Goal: Task Accomplishment & Management: Manage account settings

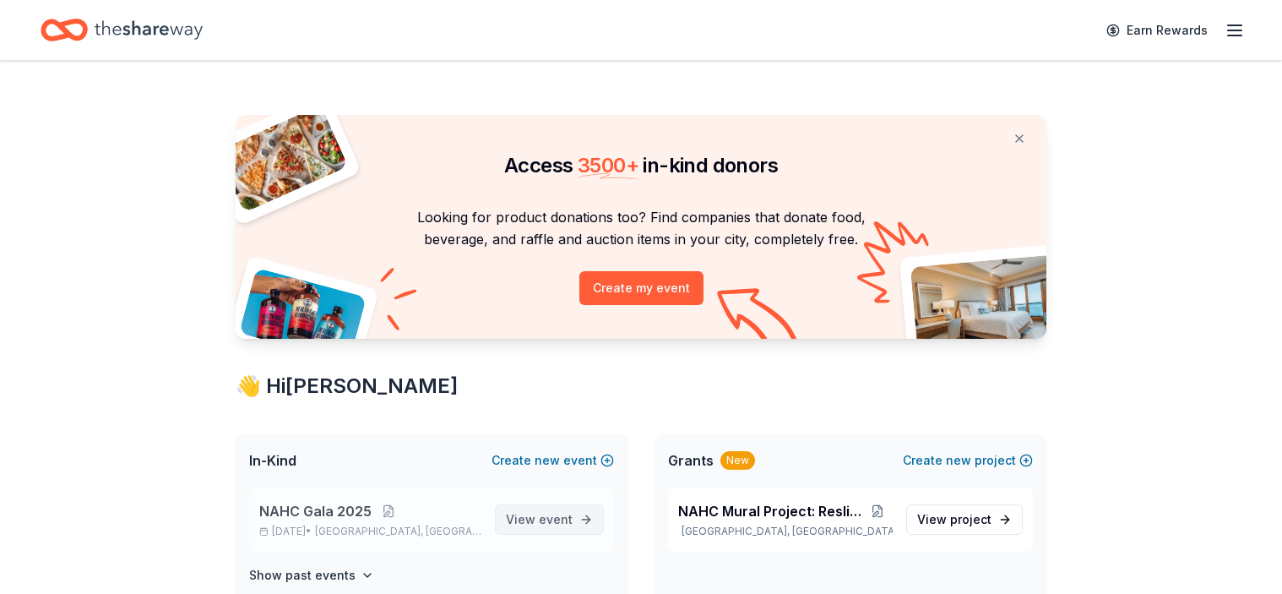
click at [578, 508] on link "View event" at bounding box center [549, 519] width 109 height 30
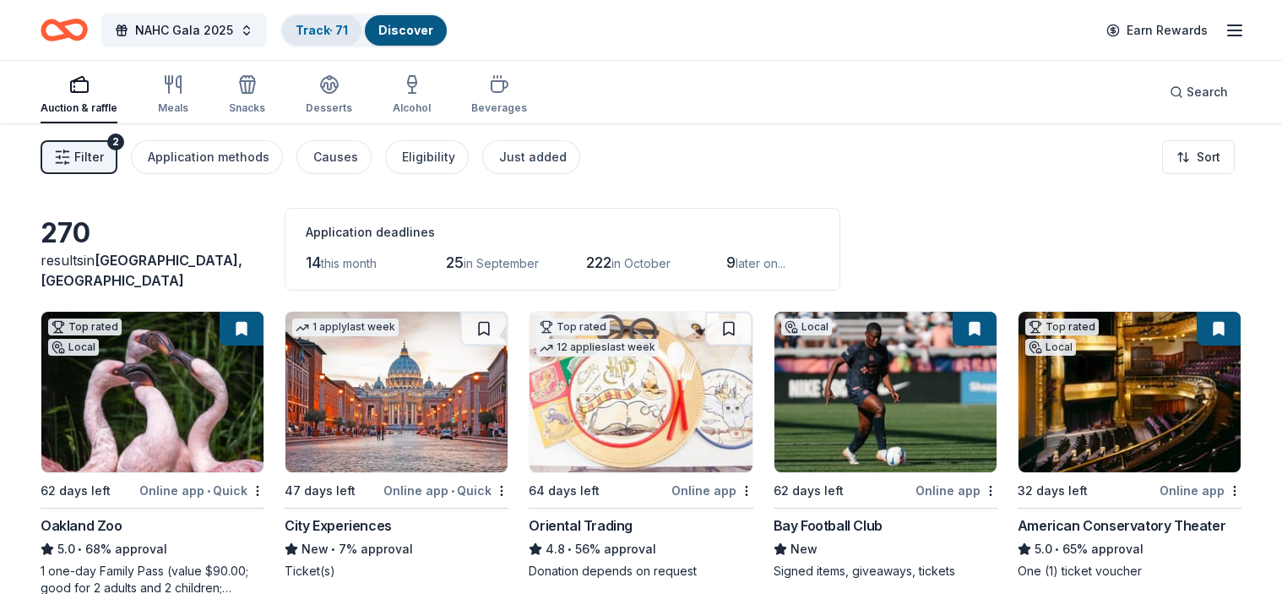
click at [326, 20] on div "Track · 71" at bounding box center [321, 30] width 79 height 30
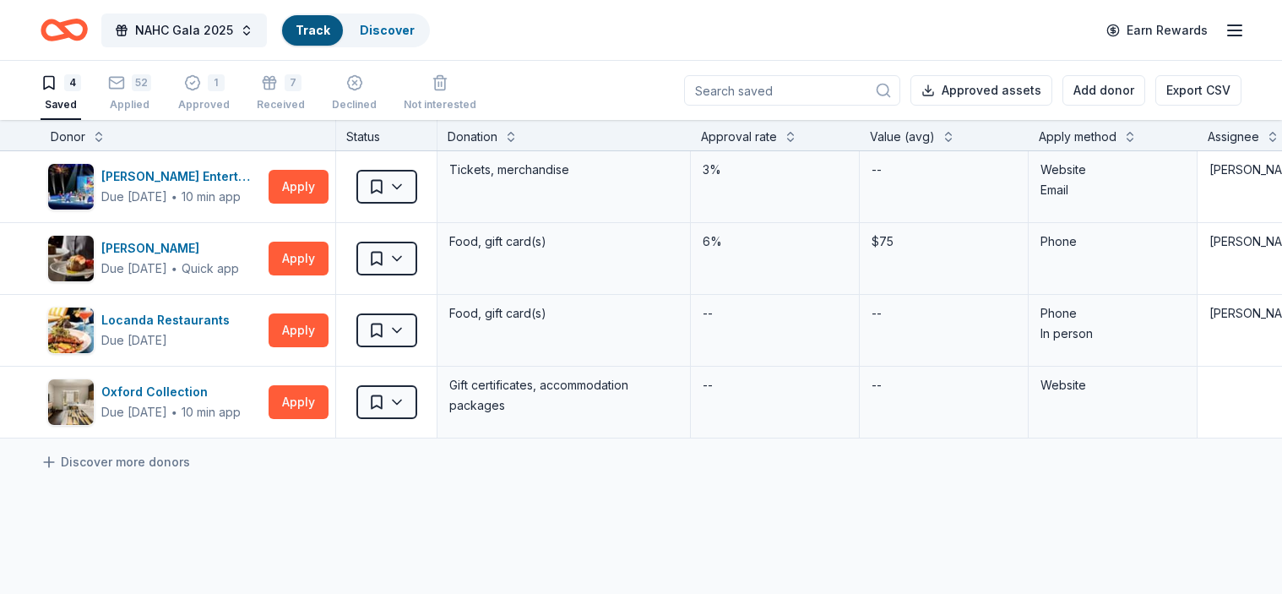
scroll to position [1, 0]
click at [135, 96] on div "52 Applied" at bounding box center [129, 91] width 43 height 37
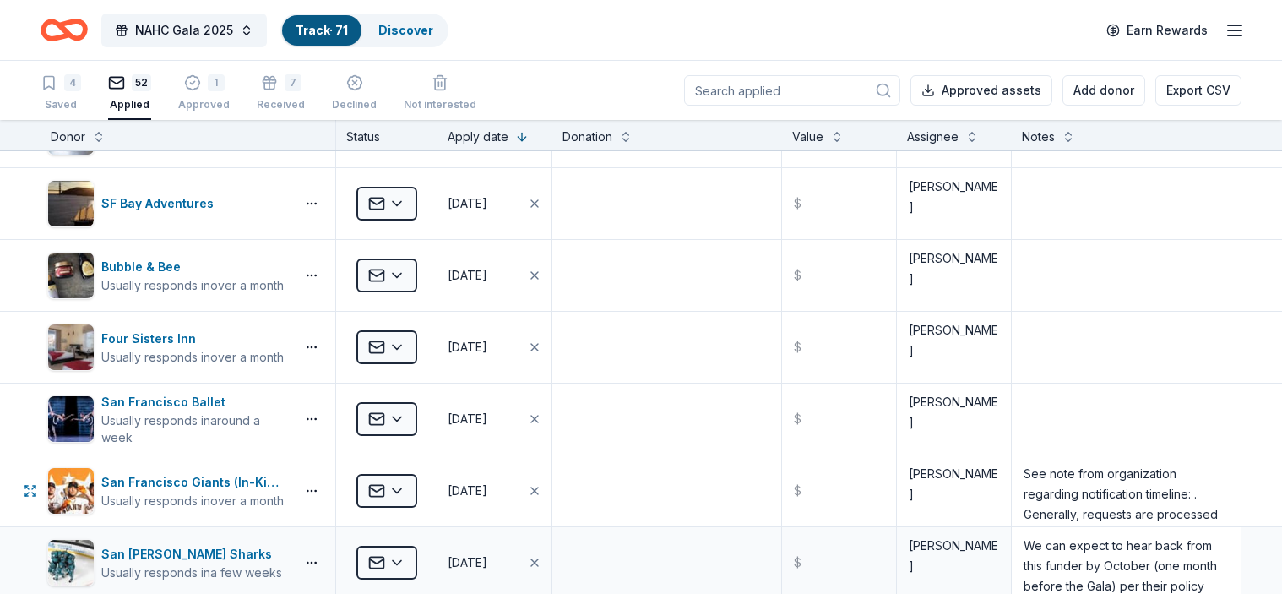
scroll to position [3149, 0]
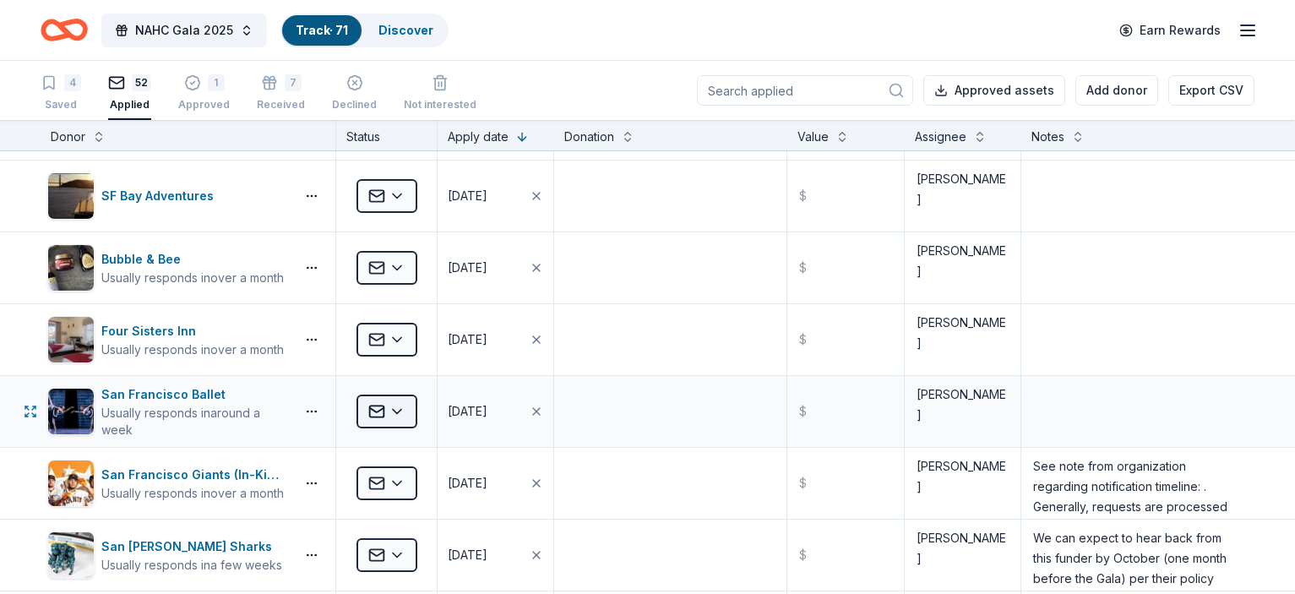
click at [409, 418] on html "NAHC Gala 2025 Track · 71 Discover Earn Rewards 4 Saved 52 Applied 1 Approved 7…" at bounding box center [647, 297] width 1295 height 594
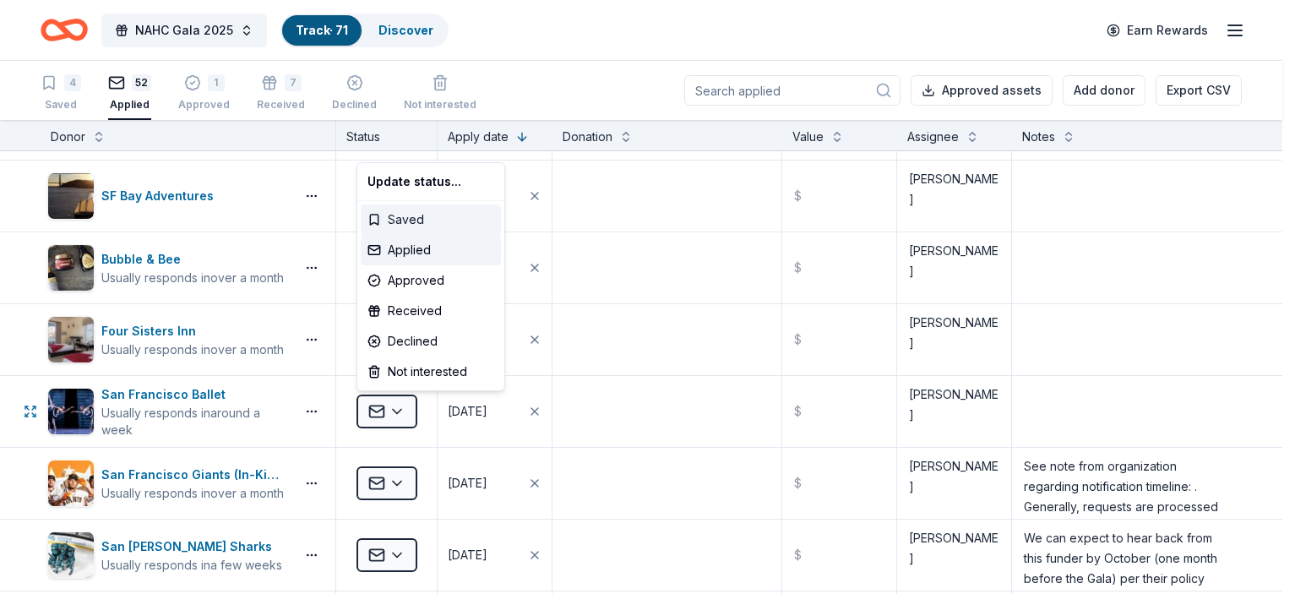
click at [405, 220] on div "Saved" at bounding box center [431, 219] width 140 height 30
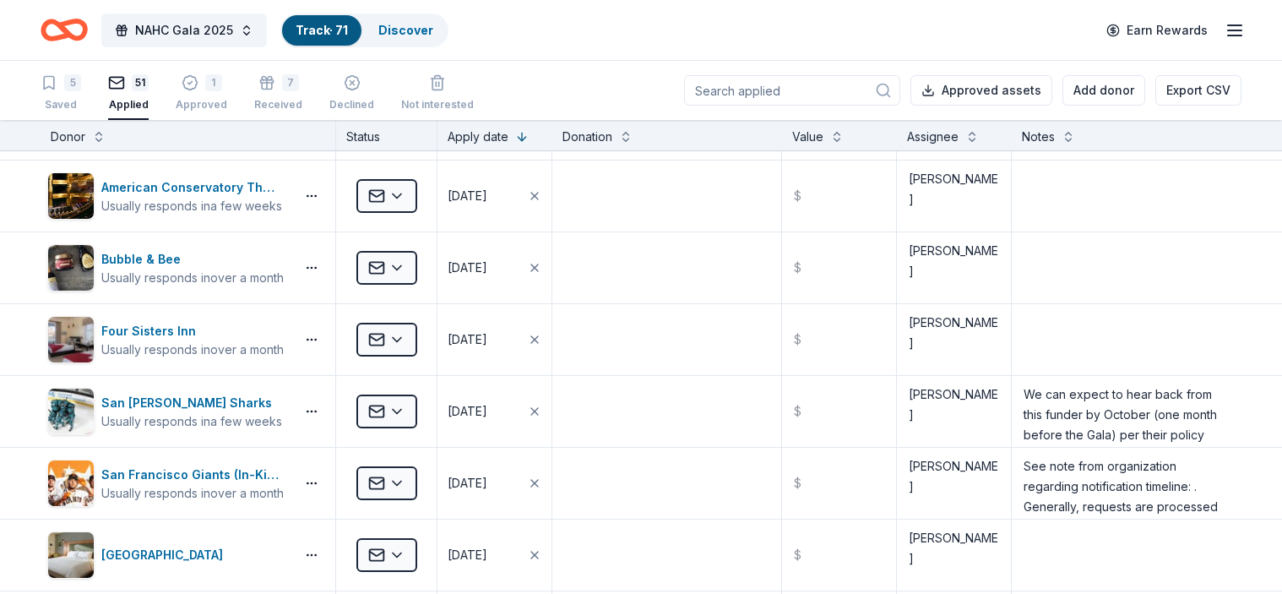
scroll to position [3006, 0]
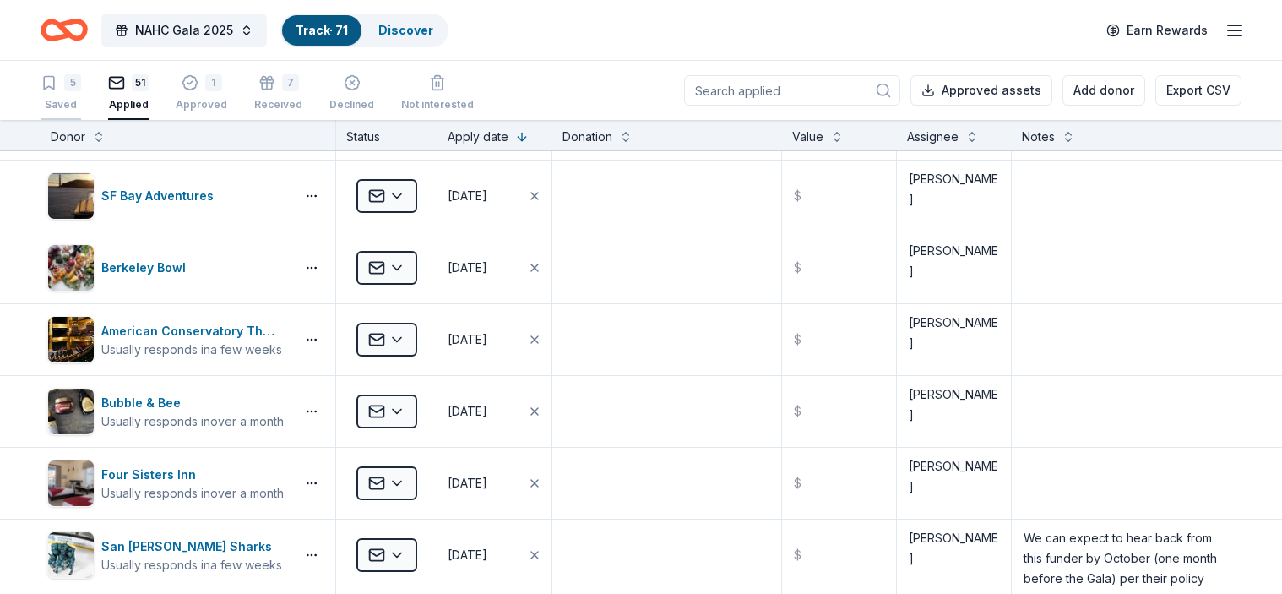
click at [73, 102] on div "Saved" at bounding box center [61, 96] width 41 height 14
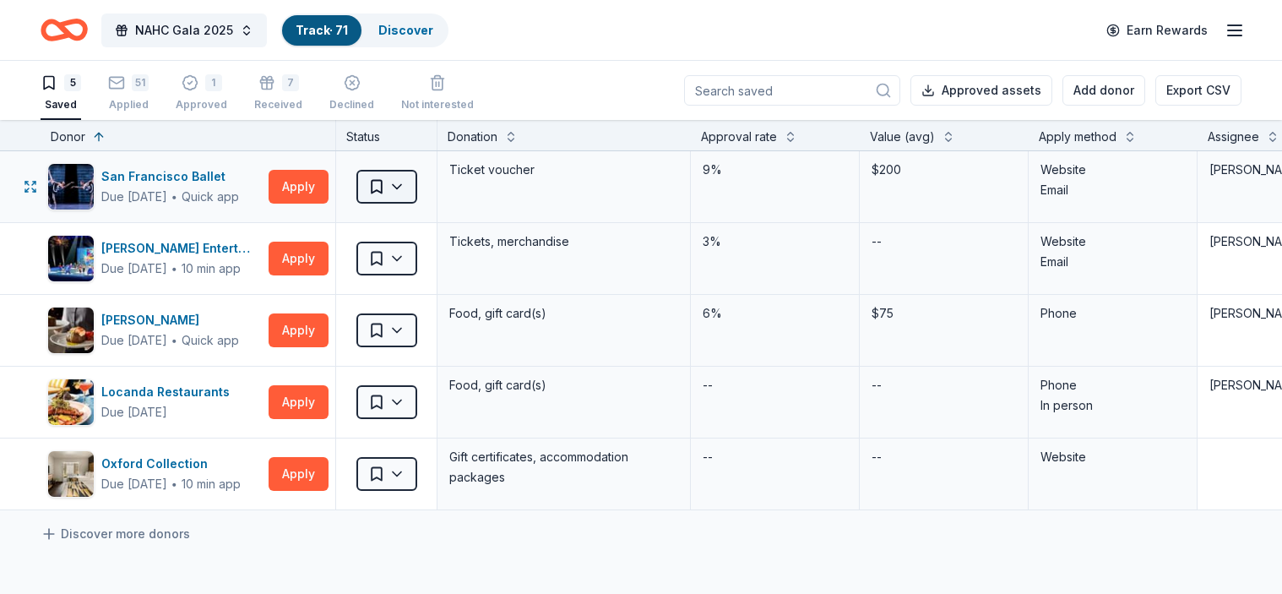
click at [372, 182] on html "NAHC Gala 2025 Track · 71 Discover Earn Rewards 5 Saved 51 Applied 1 Approved 7…" at bounding box center [641, 297] width 1282 height 594
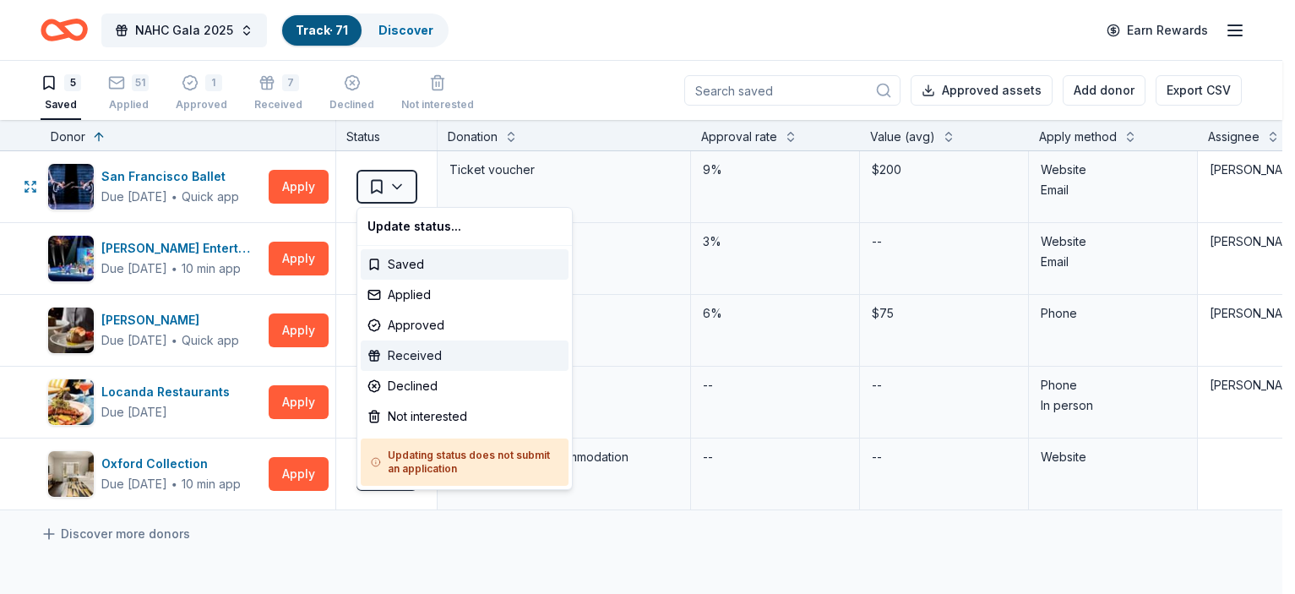
click at [412, 351] on div "Received" at bounding box center [465, 355] width 208 height 30
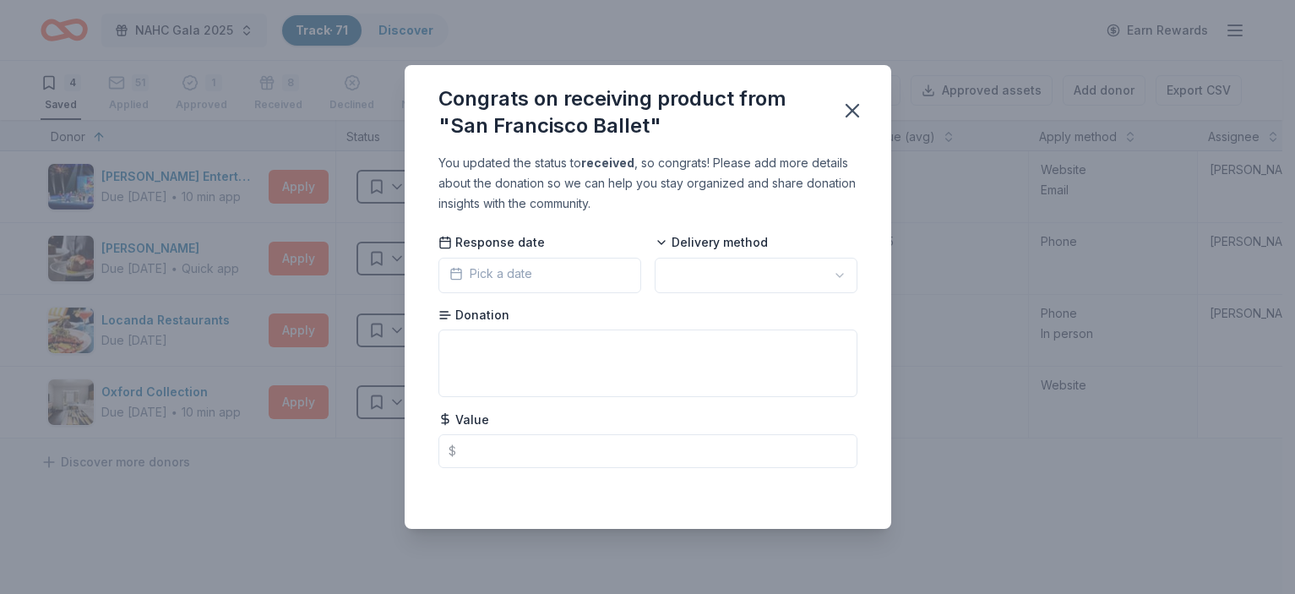
click at [518, 281] on span "Pick a date" at bounding box center [490, 273] width 83 height 20
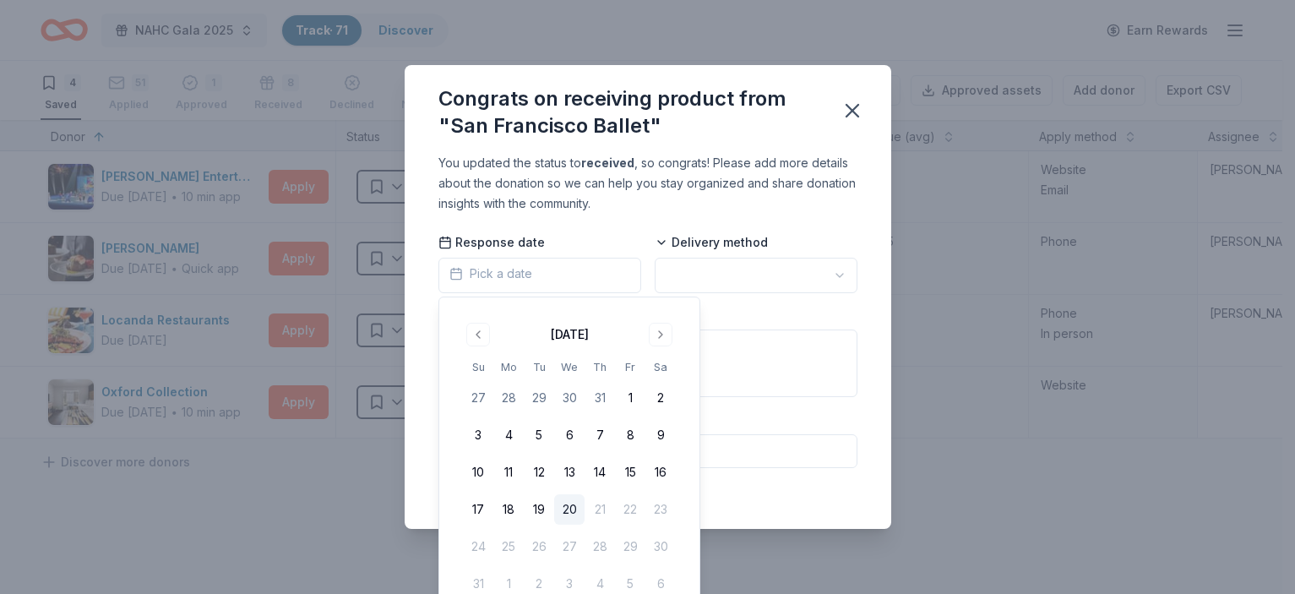
click at [566, 513] on button "20" at bounding box center [569, 509] width 30 height 30
click at [725, 272] on html "NAHC Gala 2025 Track · 71 Discover Earn Rewards 4 Saved 51 Applied 1 Approved 8…" at bounding box center [647, 297] width 1295 height 594
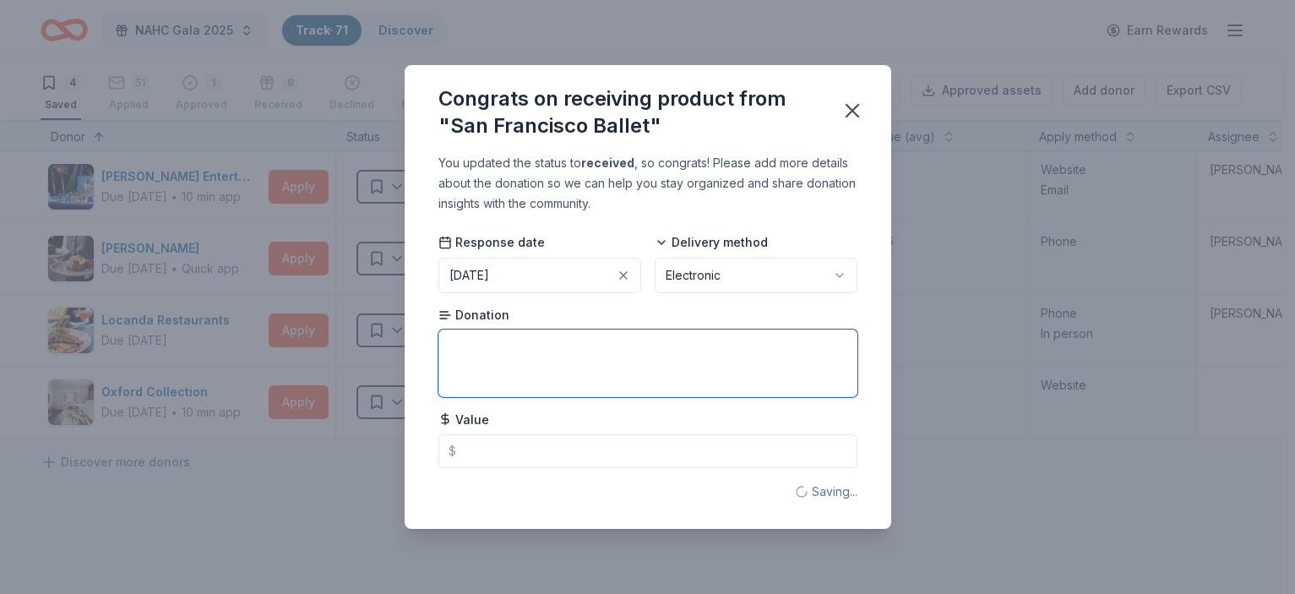
click at [579, 377] on textarea at bounding box center [647, 363] width 419 height 68
click at [501, 347] on textarea at bounding box center [647, 363] width 419 height 68
click at [812, 367] on textarea "Donation of 2 tickets in [GEOGRAPHIC_DATA] to San Francisco Ballet" at bounding box center [647, 363] width 419 height 68
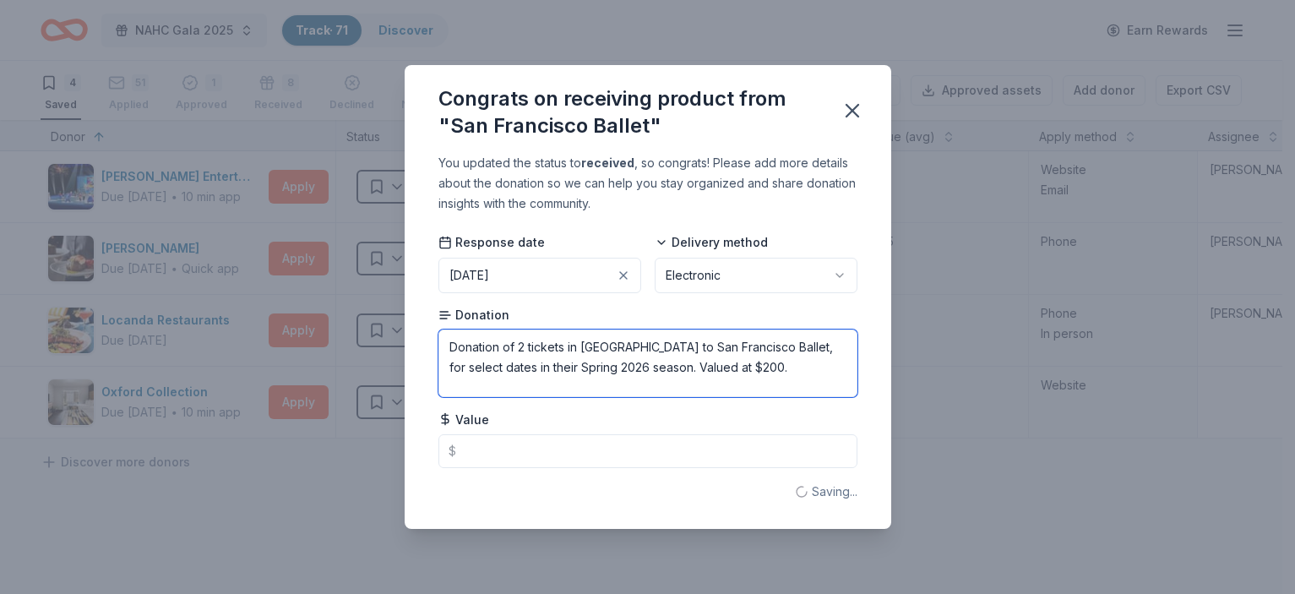
type textarea "Donation of 2 tickets in [GEOGRAPHIC_DATA] to San Francisco Ballet, for select …"
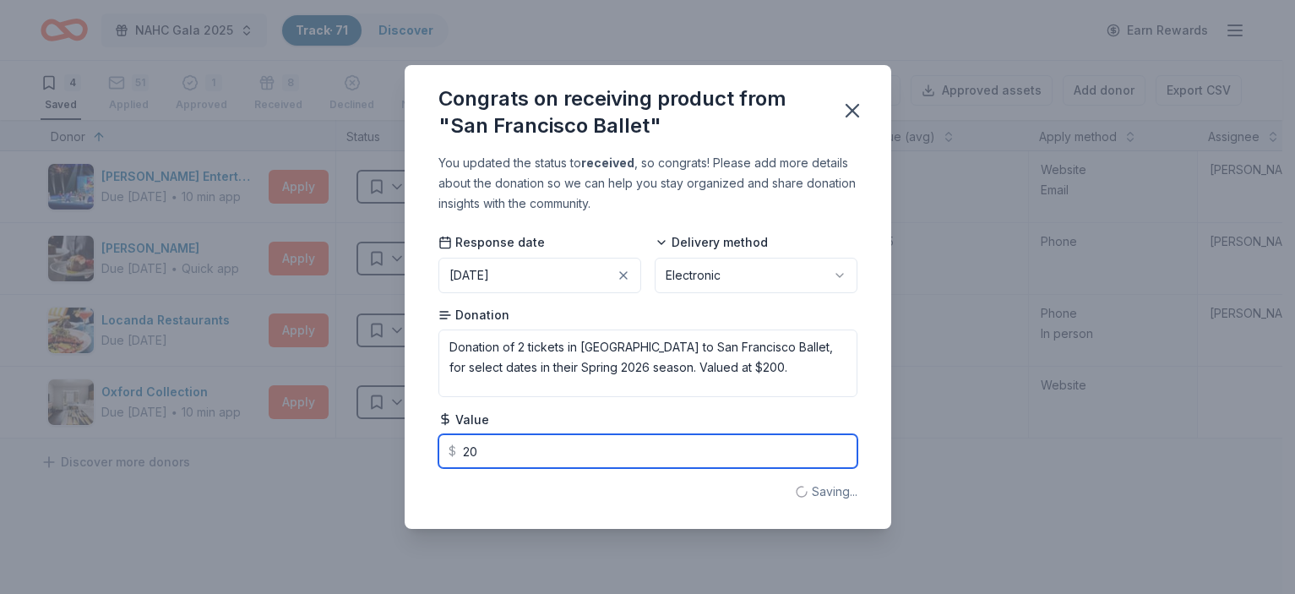
type input "200"
type textarea "Donation of 2 tickets in [GEOGRAPHIC_DATA] to San Francisco Ballet, for select …"
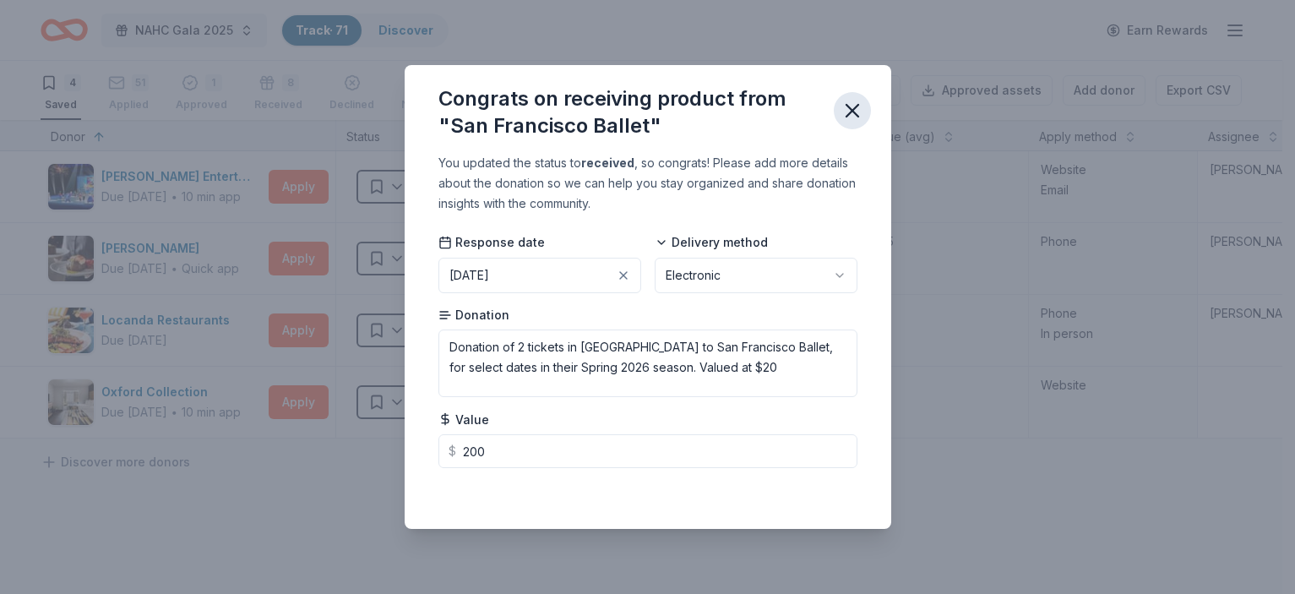
type input "200.00"
click at [856, 112] on icon "button" at bounding box center [852, 111] width 24 height 24
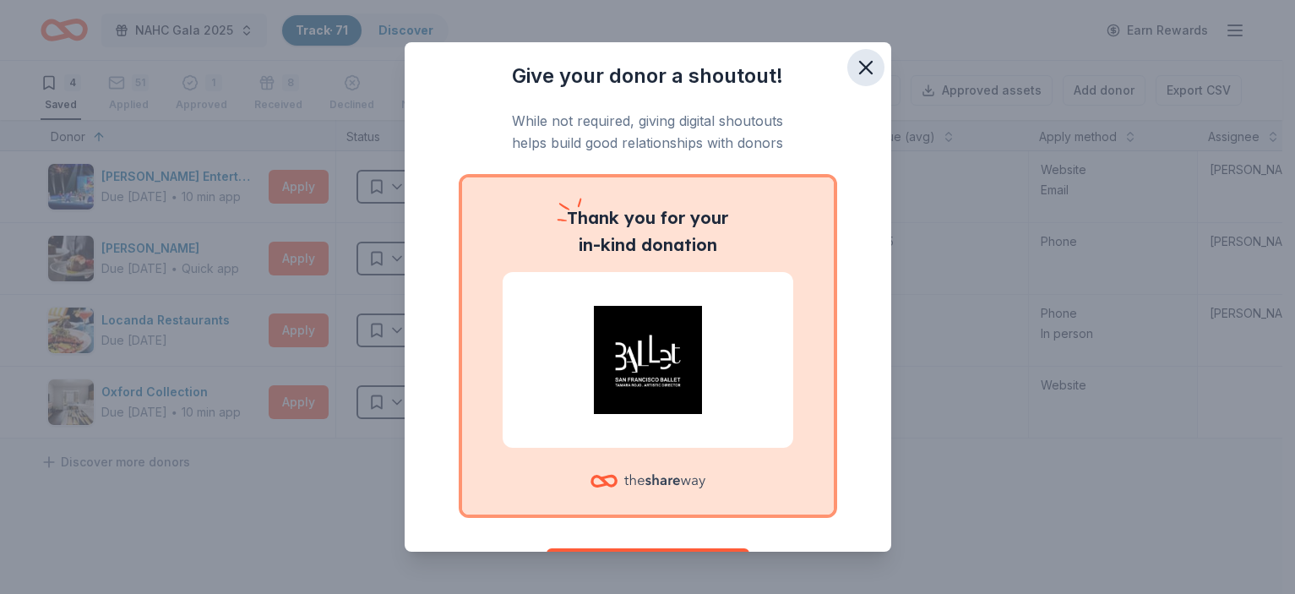
click at [860, 71] on icon "button" at bounding box center [866, 68] width 12 height 12
